Goal: Task Accomplishment & Management: Manage account settings

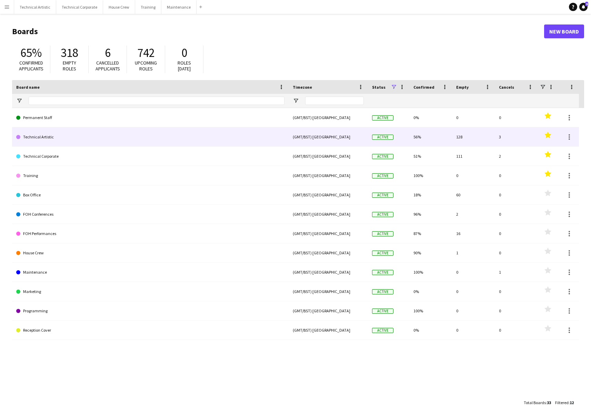
click at [49, 139] on link "Technical Artistic" at bounding box center [150, 136] width 268 height 19
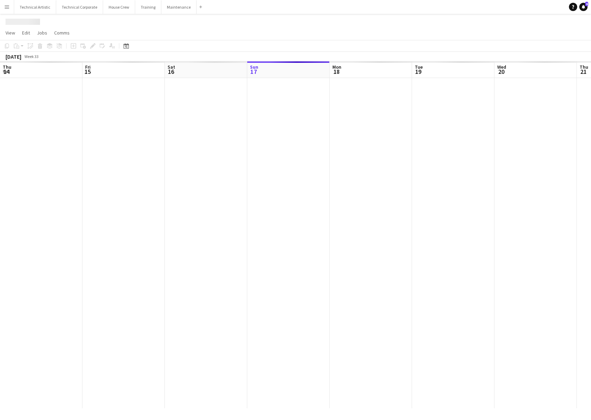
scroll to position [0, 165]
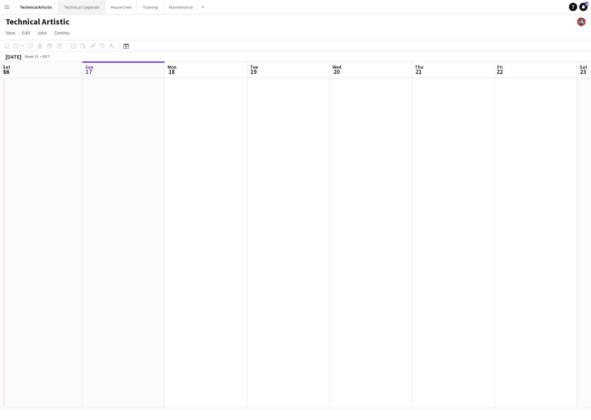
click at [77, 9] on button "Technical Corporate Close" at bounding box center [81, 6] width 47 height 13
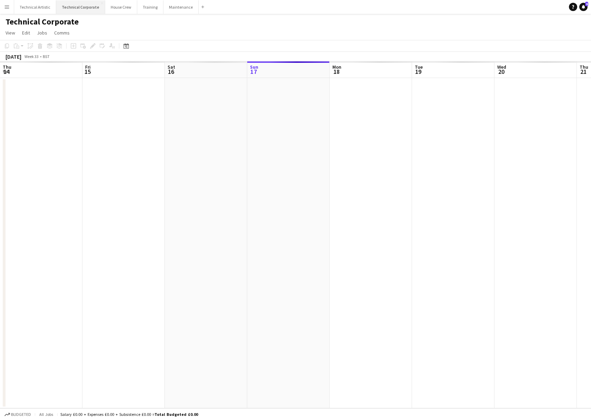
scroll to position [0, 165]
click at [120, 8] on button "House Crew Close" at bounding box center [121, 6] width 32 height 13
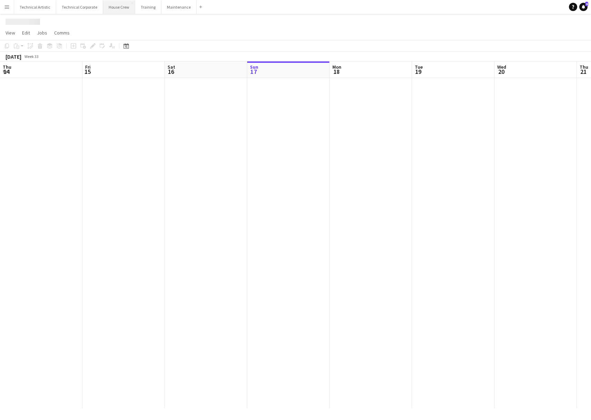
scroll to position [0, 165]
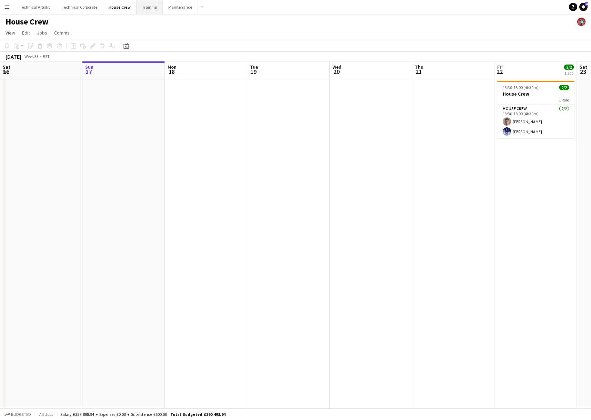
click at [148, 5] on button "Training Close" at bounding box center [150, 6] width 26 height 13
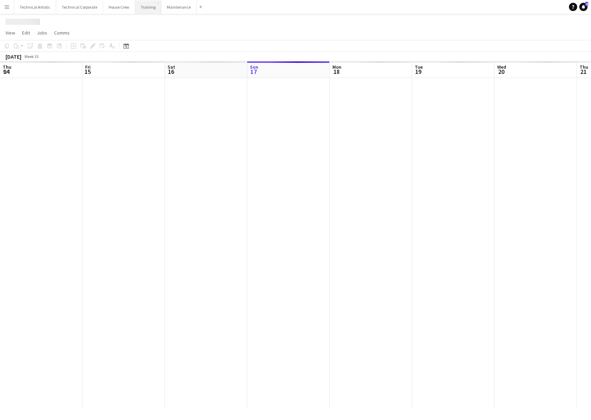
scroll to position [0, 165]
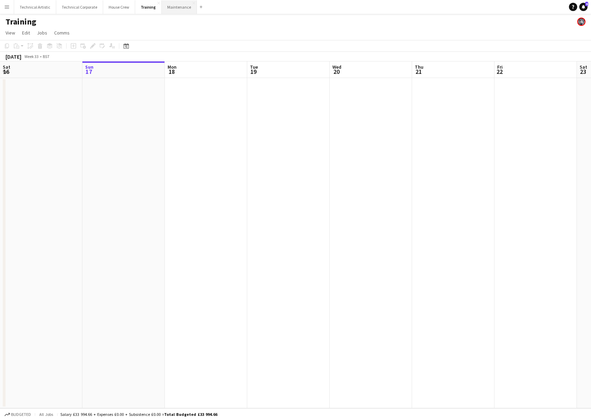
click at [178, 10] on button "Maintenance Close" at bounding box center [179, 6] width 35 height 13
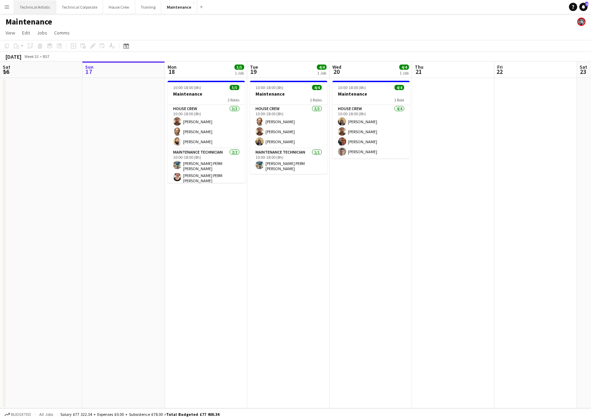
click at [26, 3] on button "Technical Artistic Close" at bounding box center [35, 6] width 42 height 13
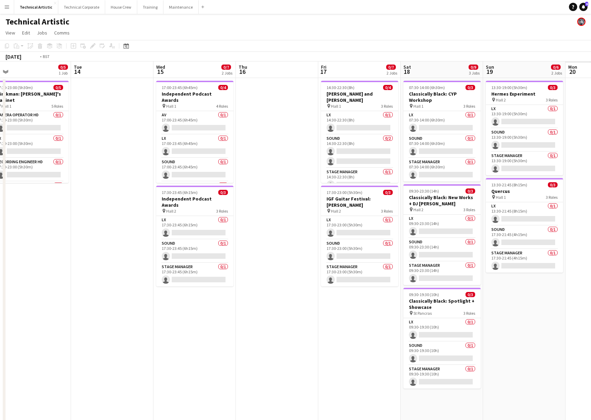
scroll to position [0, 178]
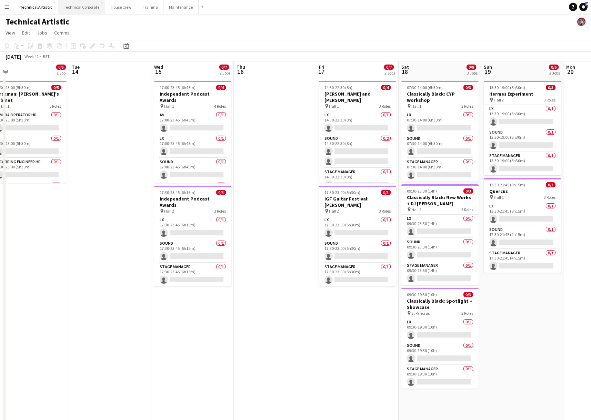
click at [71, 10] on button "Technical Corporate Close" at bounding box center [81, 6] width 47 height 13
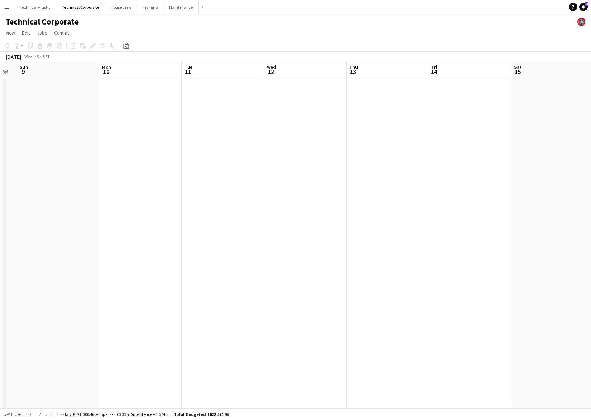
scroll to position [0, 232]
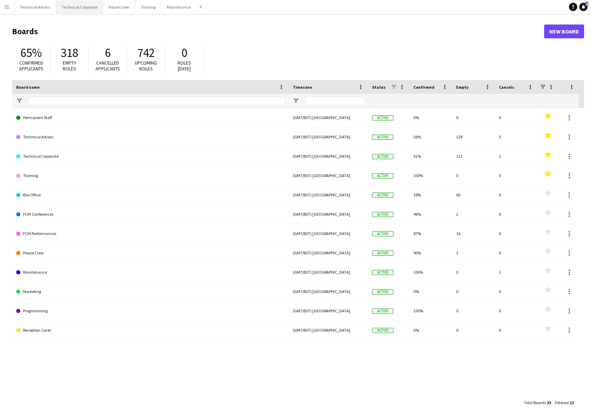
click at [75, 12] on button "Technical Corporate Close" at bounding box center [79, 6] width 47 height 13
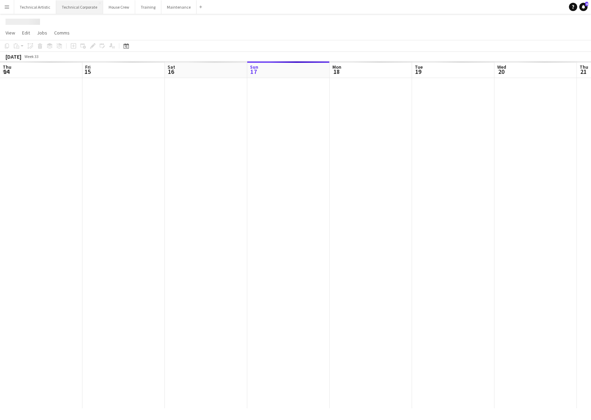
scroll to position [0, 165]
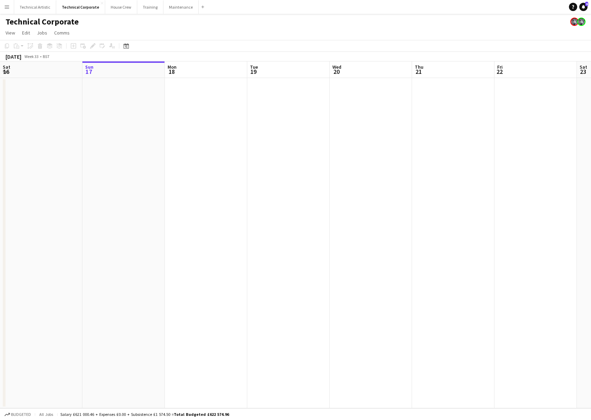
click at [579, 21] on app-user-avatar at bounding box center [582, 22] width 8 height 8
click at [574, 23] on app-user-avatar at bounding box center [575, 22] width 8 height 8
click at [580, 21] on app-user-avatar at bounding box center [582, 22] width 8 height 8
click at [7, 6] on app-icon "Menu" at bounding box center [7, 7] width 6 height 6
click at [9, 148] on link "Log Out" at bounding box center [11, 149] width 22 height 6
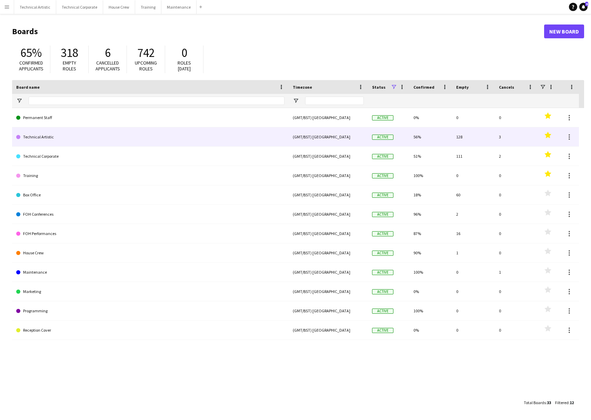
click at [42, 138] on link "Technical Artistic" at bounding box center [150, 136] width 268 height 19
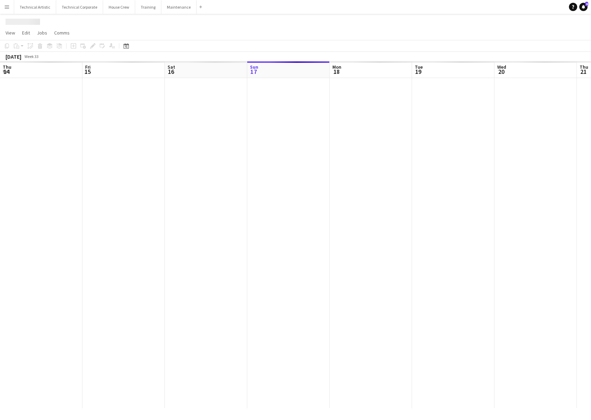
scroll to position [0, 165]
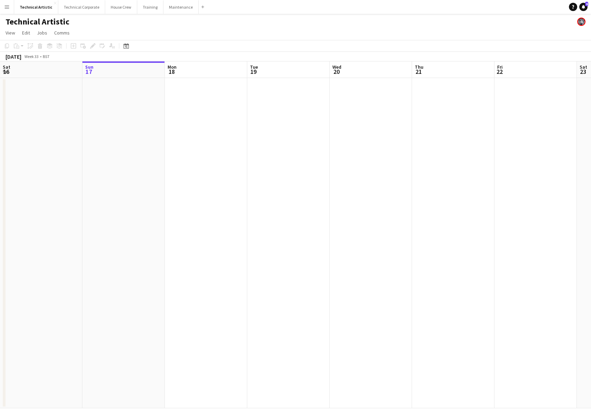
click at [6, 8] on app-icon "Menu" at bounding box center [7, 7] width 6 height 6
click at [13, 148] on link "Log Out" at bounding box center [11, 149] width 22 height 6
